Goal: Navigation & Orientation: Find specific page/section

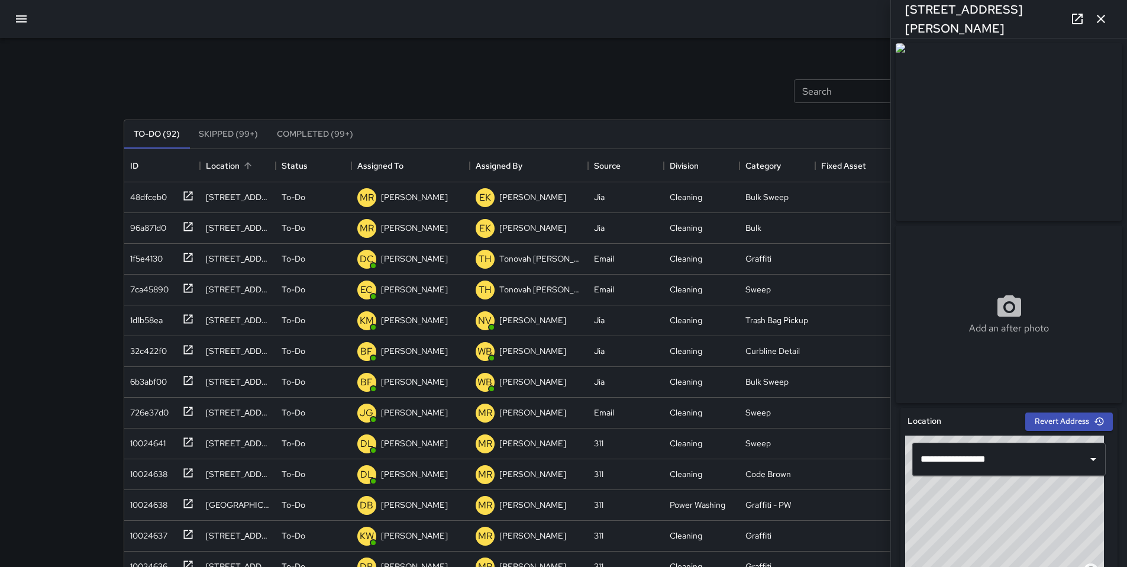
scroll to position [492, 871]
drag, startPoint x: 436, startPoint y: 121, endPoint x: 497, endPoint y: 125, distance: 61.1
click at [436, 121] on div "To-Do (92) Skipped (99+) Completed (99+)" at bounding box center [563, 134] width 879 height 28
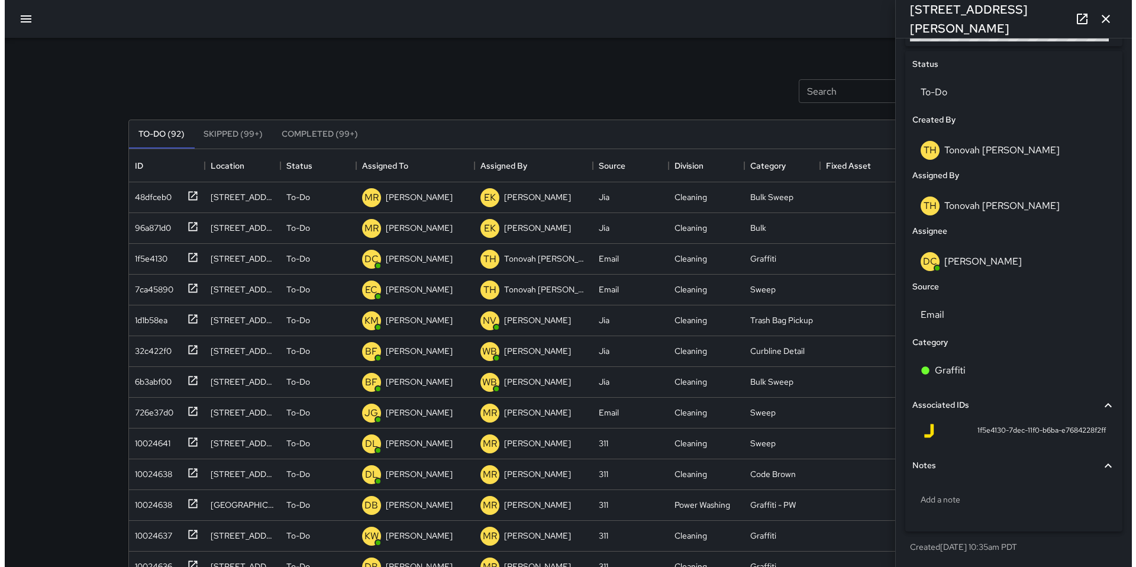
scroll to position [547, 0]
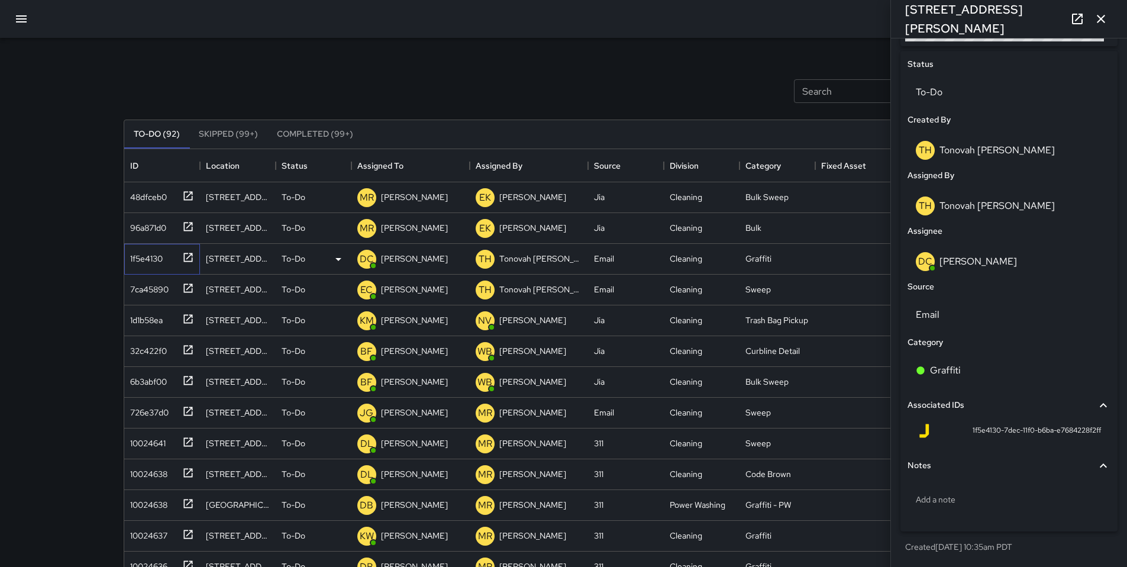
click at [147, 262] on div "1f5e4130" at bounding box center [143, 256] width 37 height 17
click at [1099, 21] on icon "button" at bounding box center [1101, 19] width 8 height 8
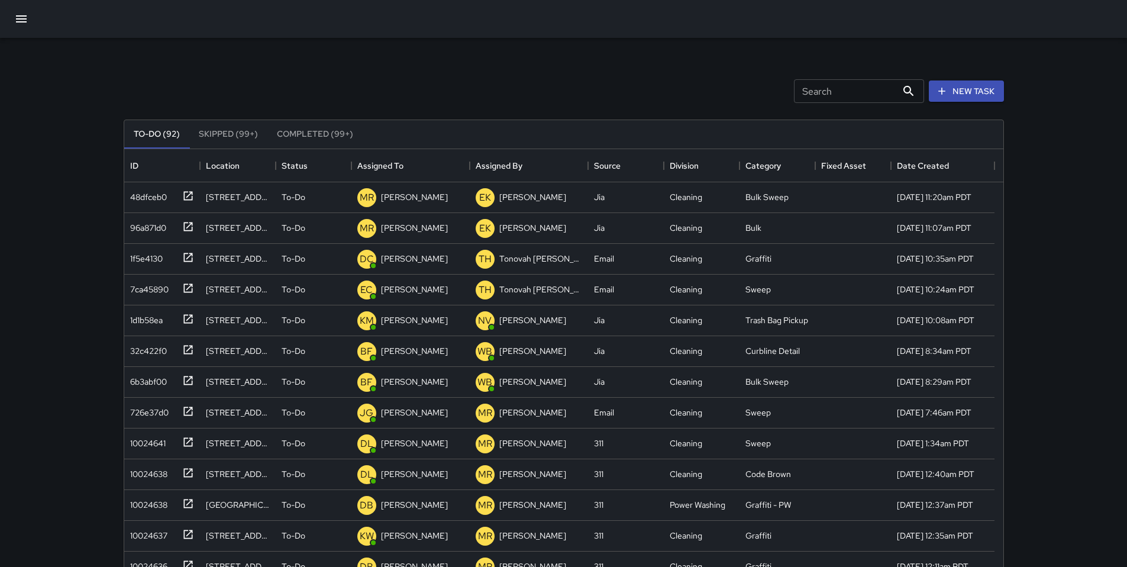
click at [402, 86] on div "Search Search New Task" at bounding box center [563, 91] width 885 height 62
click at [28, 19] on icon "button" at bounding box center [21, 19] width 14 height 14
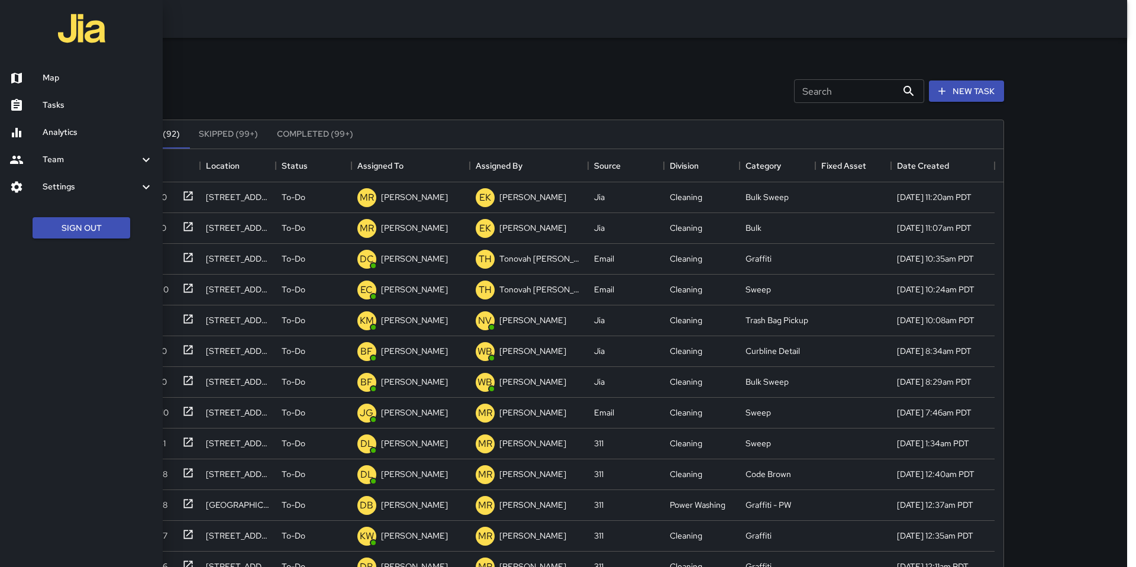
click at [45, 99] on h6 "Tasks" at bounding box center [98, 105] width 111 height 13
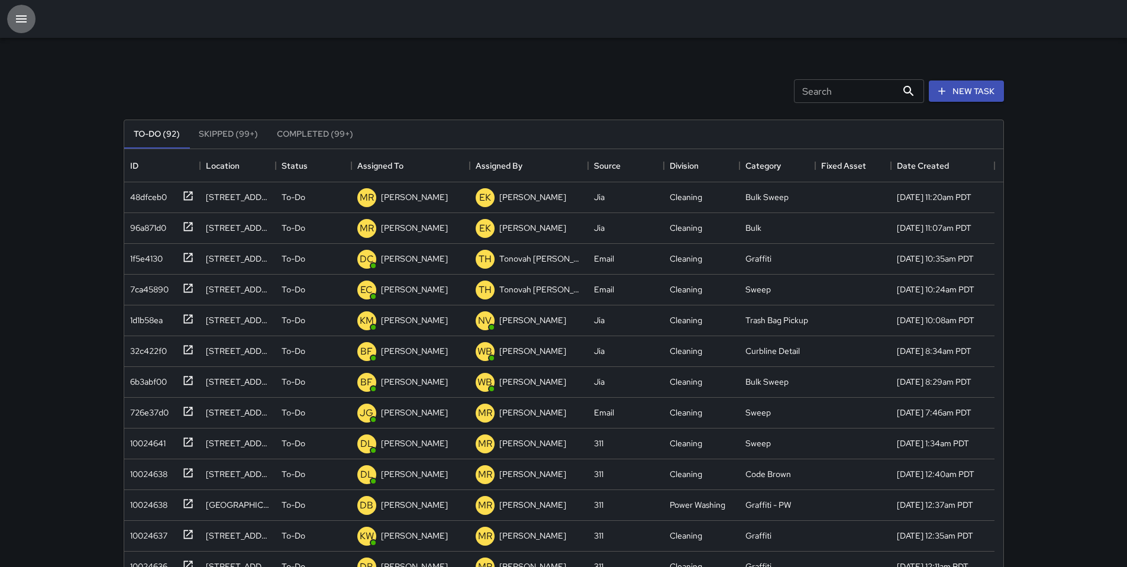
click at [26, 14] on icon "button" at bounding box center [21, 19] width 14 height 14
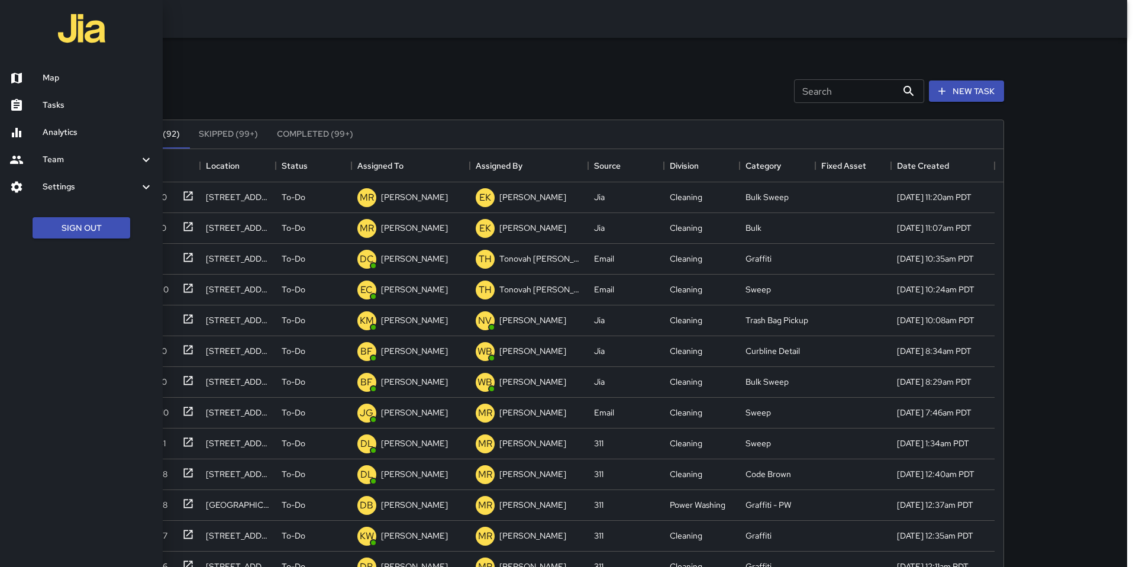
click at [55, 80] on h6 "Map" at bounding box center [98, 78] width 111 height 13
